Goal: Information Seeking & Learning: Learn about a topic

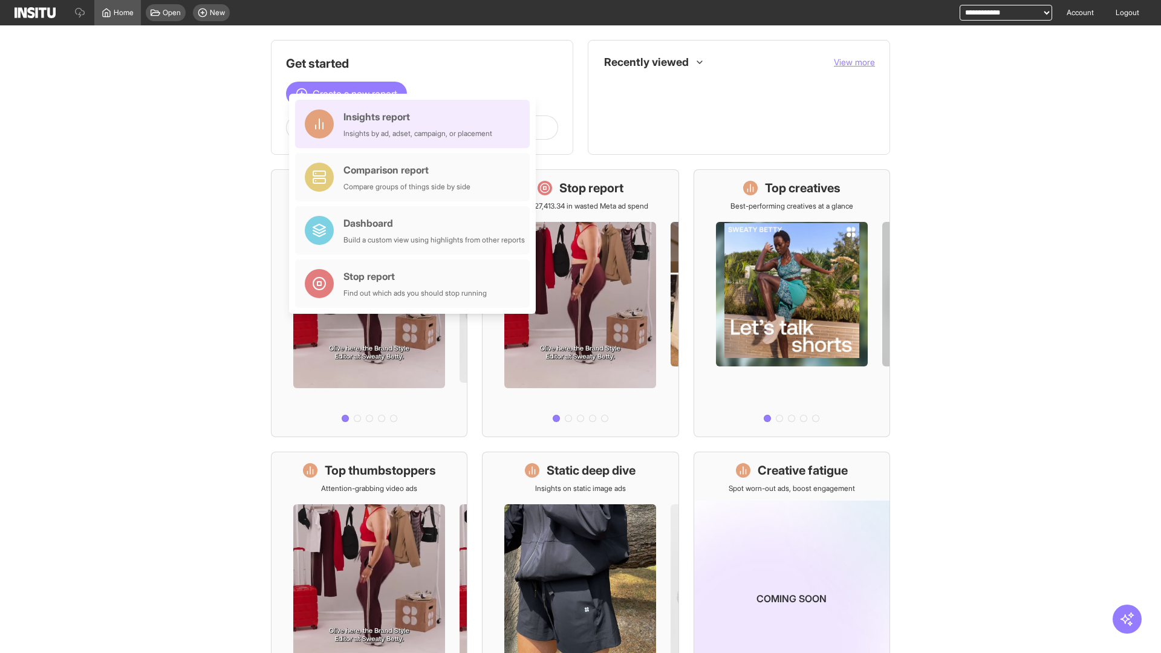
click at [415, 124] on div "Insights report Insights by ad, adset, campaign, or placement" at bounding box center [417, 123] width 149 height 29
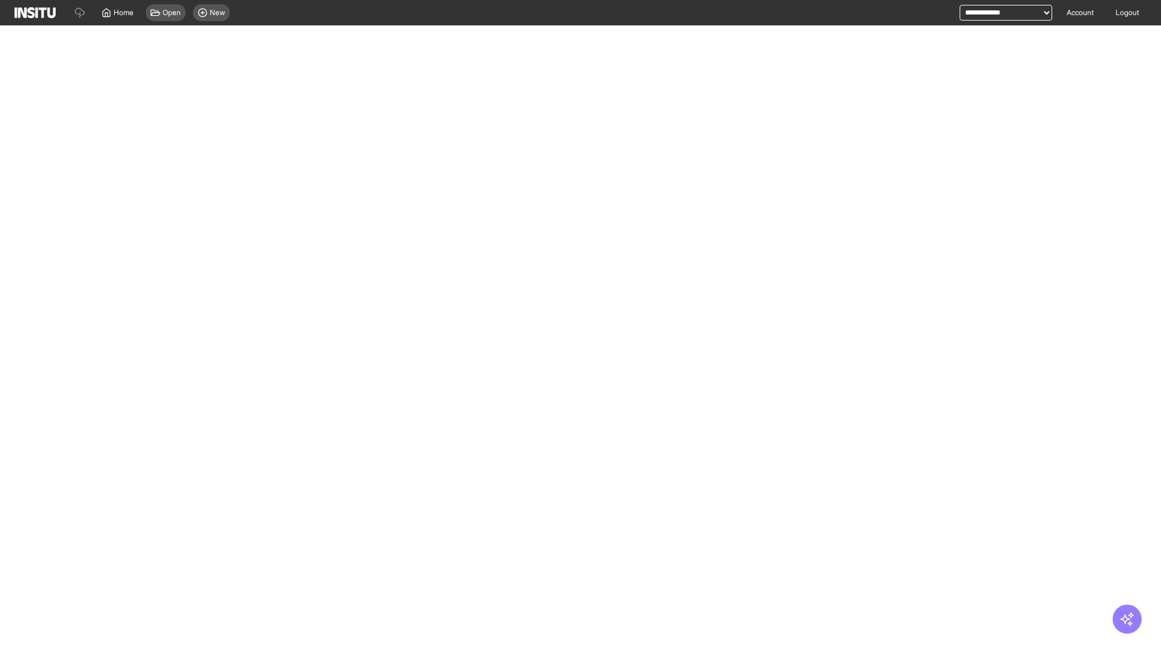
select select "**"
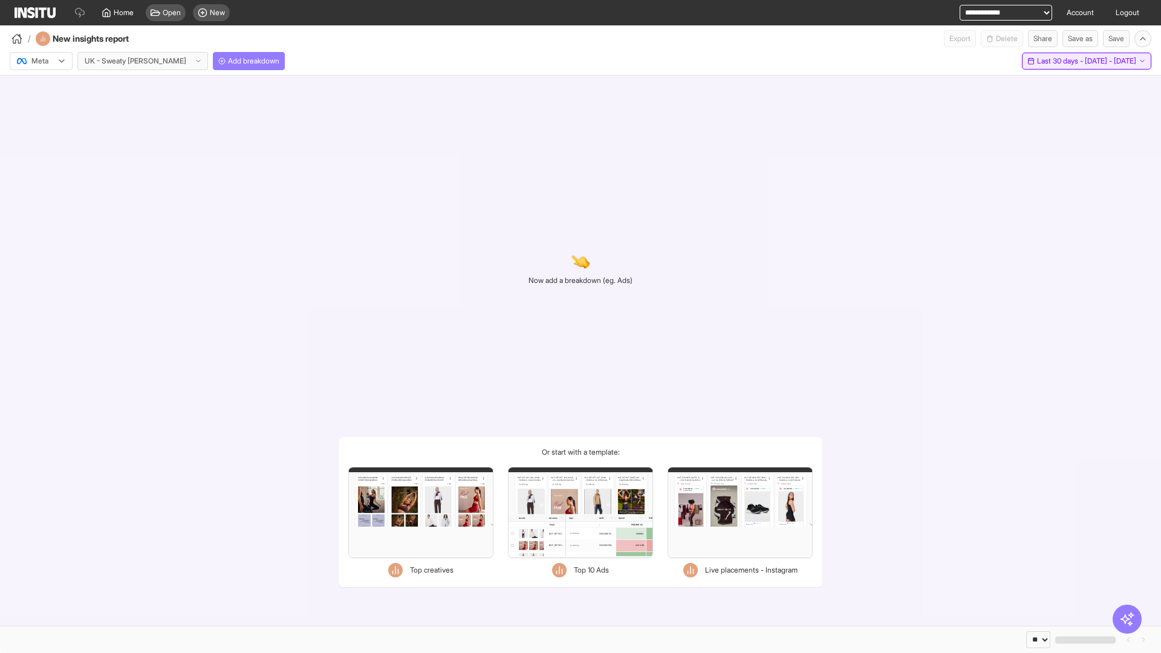
click at [1061, 61] on span "Last 30 days - [DATE] - [DATE]" at bounding box center [1086, 61] width 99 height 10
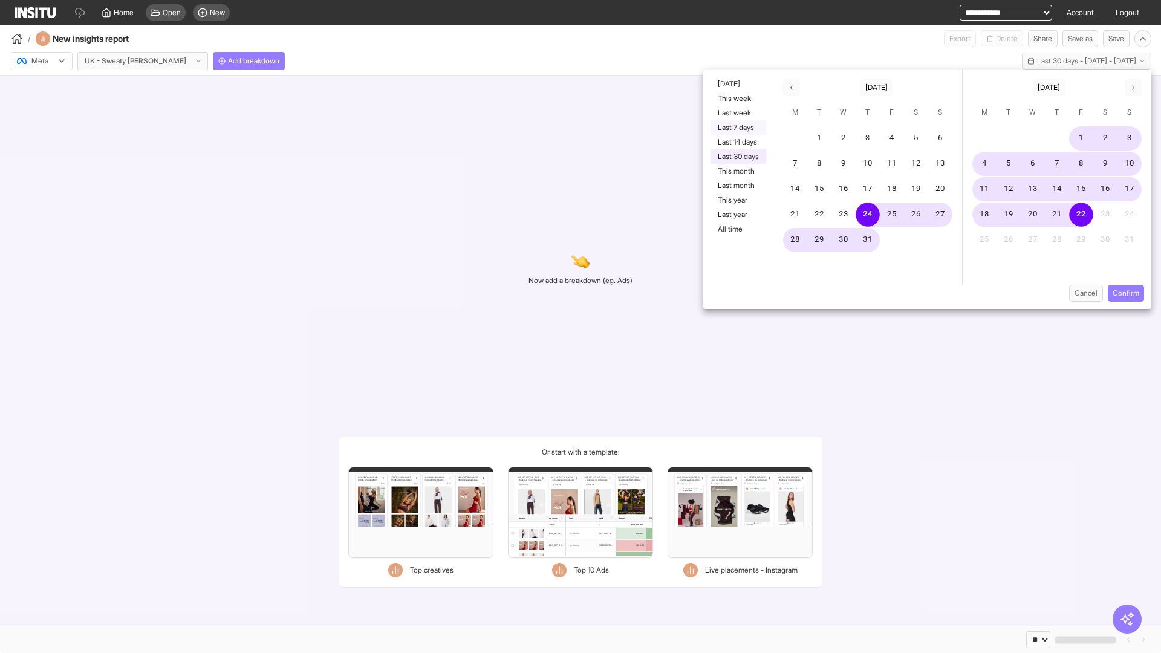
click at [737, 128] on button "Last 7 days" at bounding box center [738, 127] width 56 height 15
